Goal: Obtain resource: Download file/media

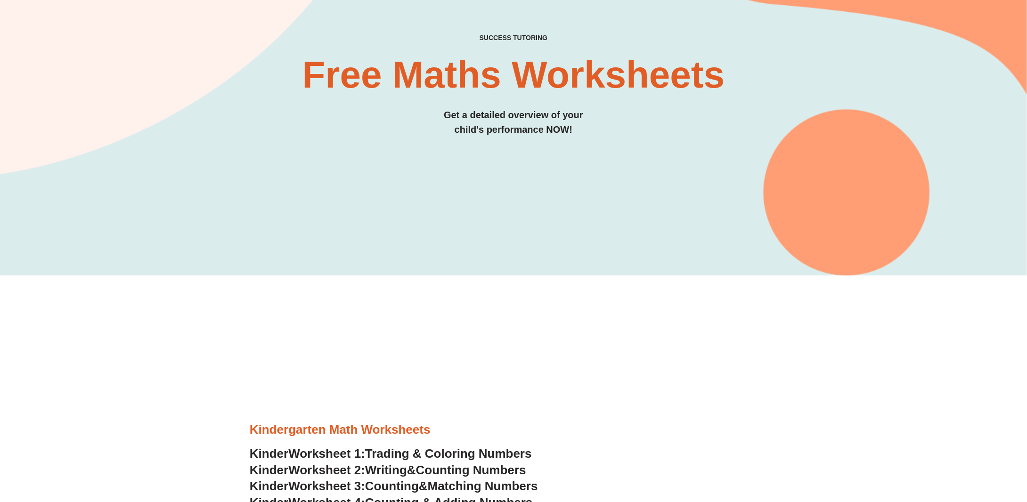
scroll to position [235, 0]
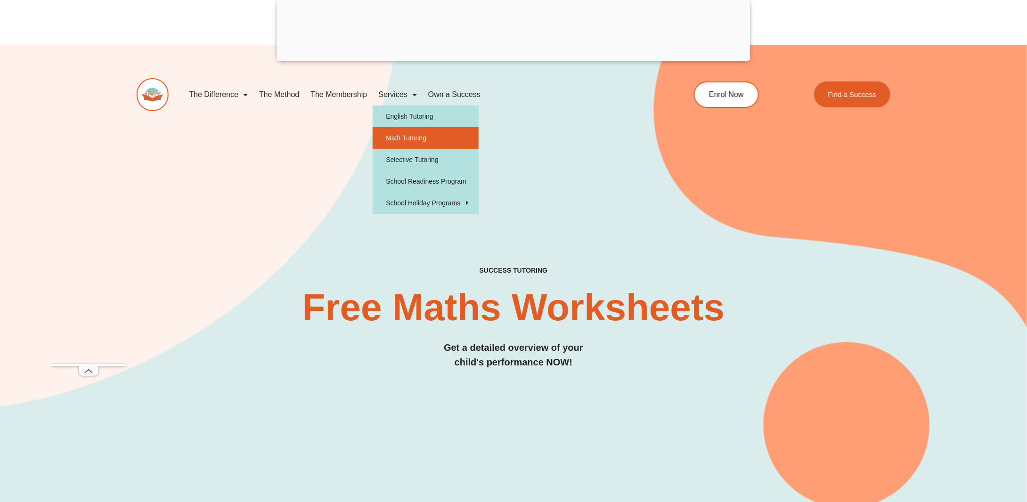
click at [406, 134] on link "Math Tutoring" at bounding box center [426, 138] width 106 height 22
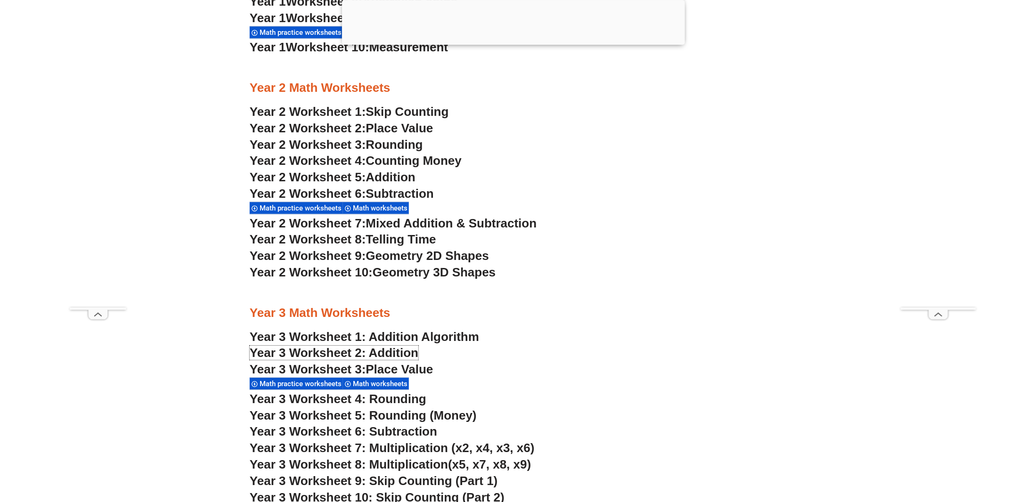
scroll to position [1272, 0]
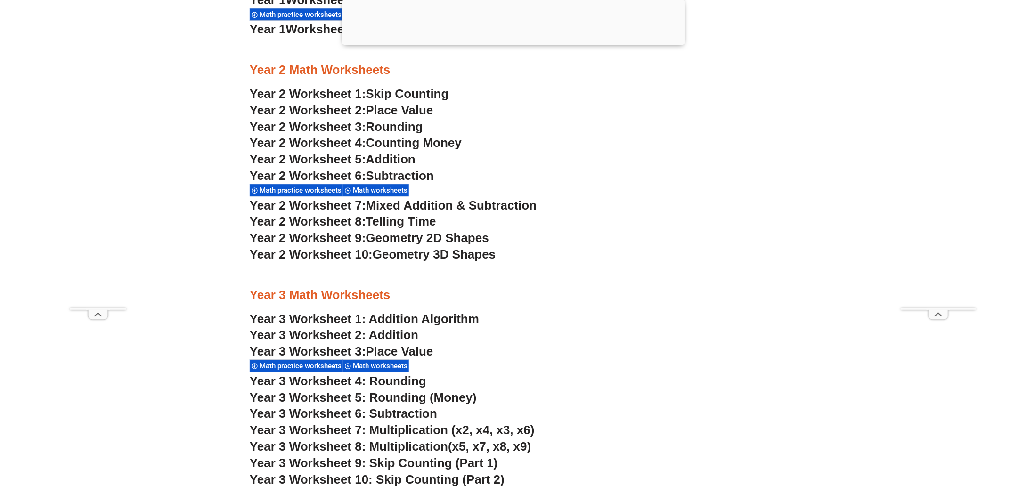
drag, startPoint x: 377, startPoint y: 257, endPoint x: 377, endPoint y: 222, distance: 34.9
click at [668, 211] on h3 "Year 2 Worksheet 7: Mixed Addition & Subtraction" at bounding box center [513, 206] width 527 height 16
